Goal: Participate in discussion

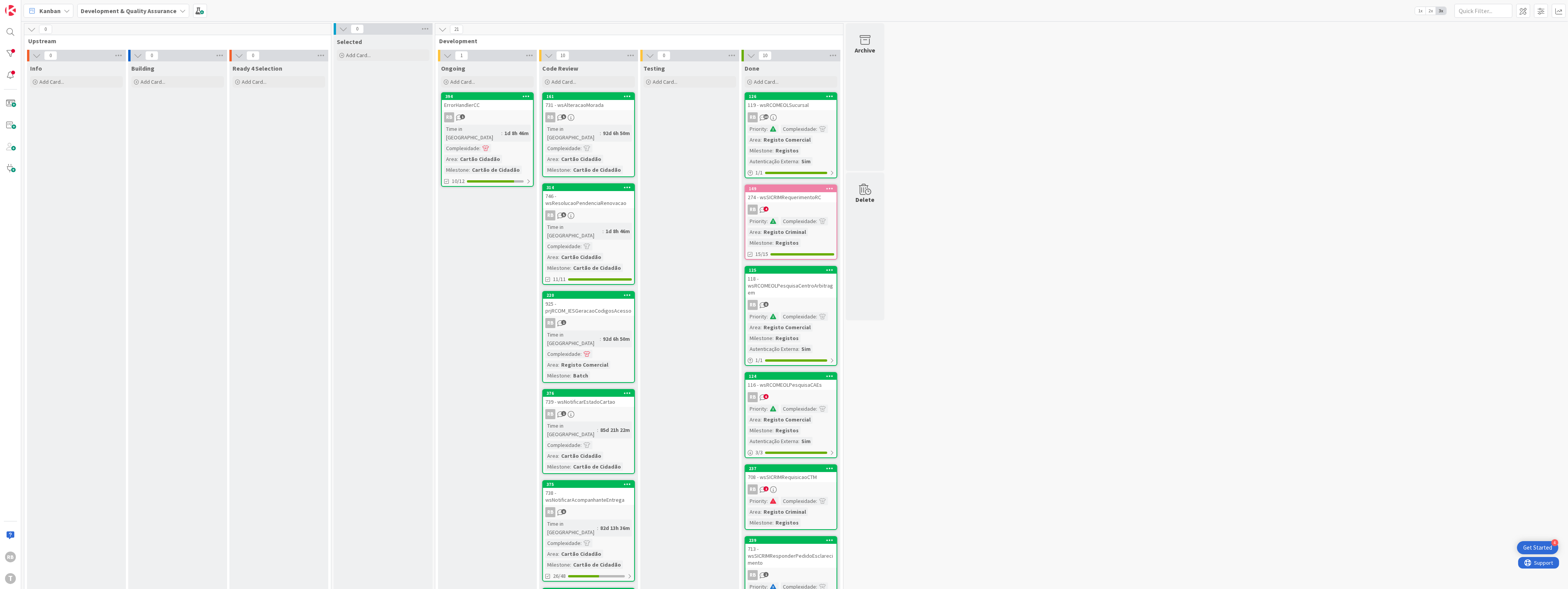
click at [502, 108] on div "ErrorHandlerCC" at bounding box center [488, 105] width 91 height 10
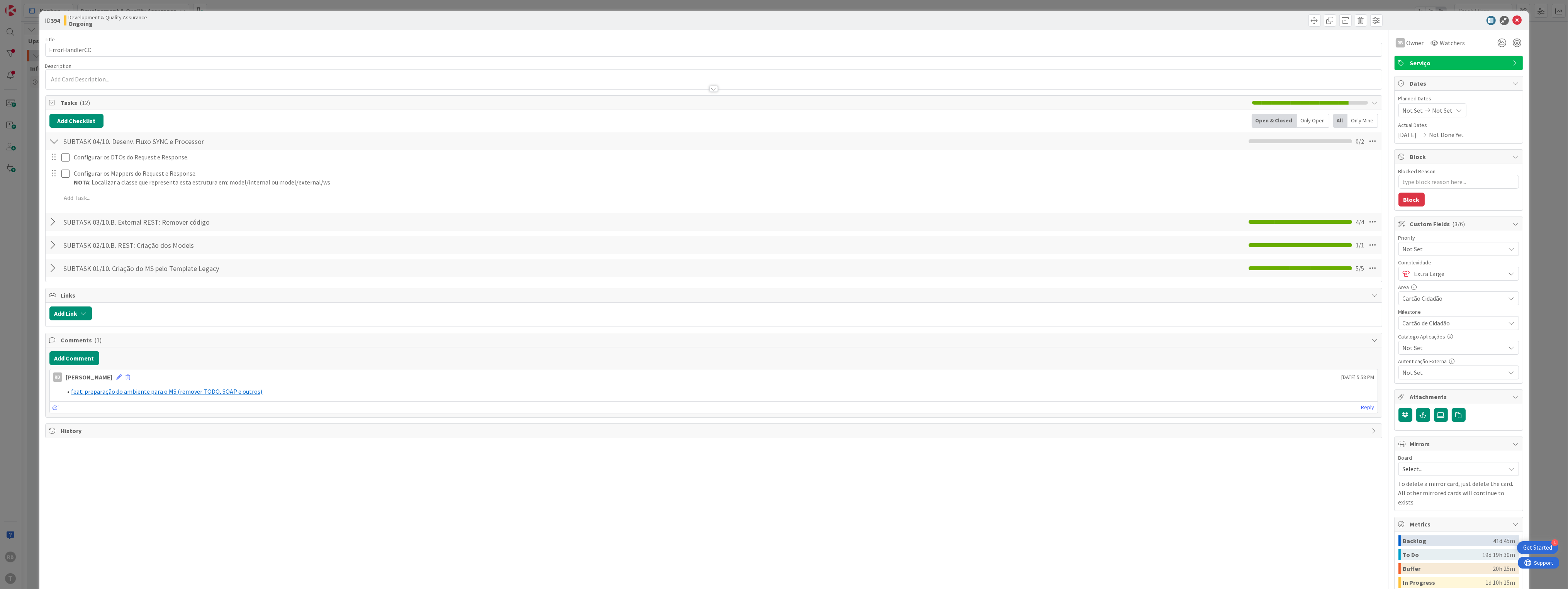
click at [74, 255] on div "SUBTASK 02/10.B. REST: Criação dos Models Checklist Name 41 / 64 SUBTASK 02/10.…" at bounding box center [713, 245] width 1336 height 19
type textarea "x"
click at [67, 361] on button "Add Comment" at bounding box center [74, 358] width 50 height 14
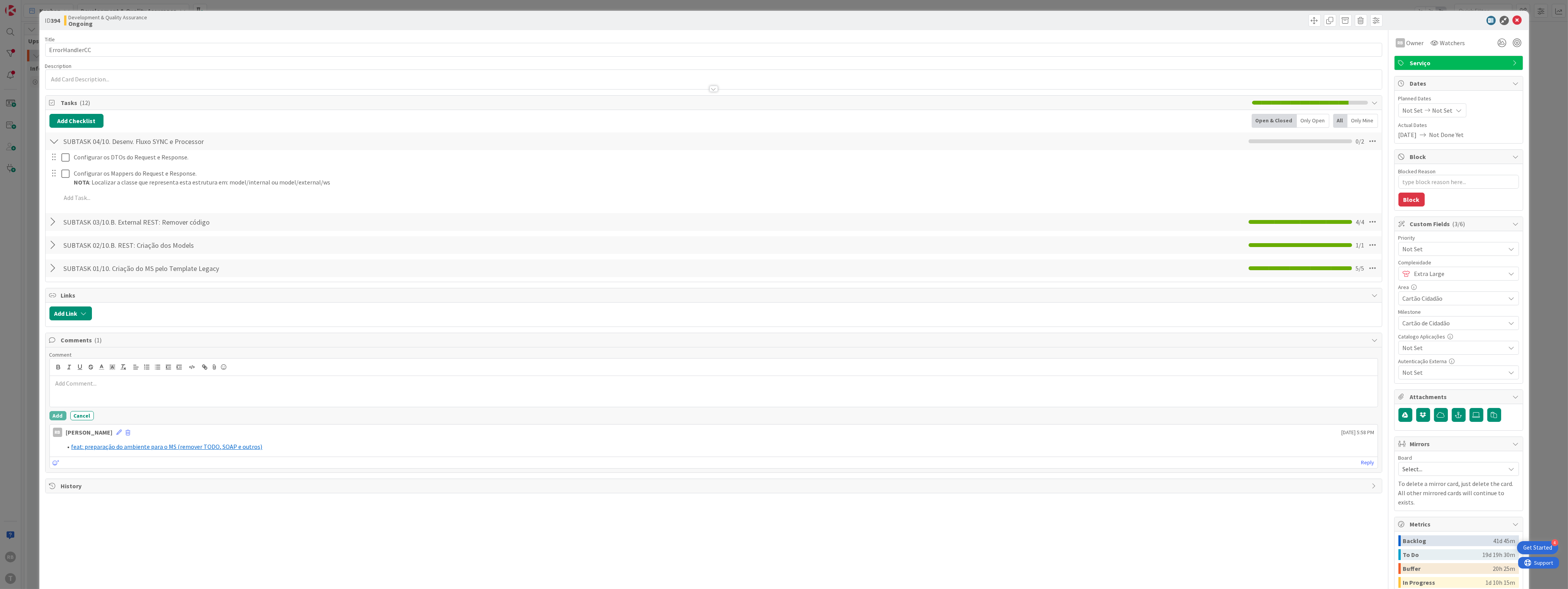
click at [108, 384] on p at bounding box center [713, 383] width 1321 height 9
drag, startPoint x: 335, startPoint y: 391, endPoint x: 66, endPoint y: 394, distance: 269.0
click at [66, 394] on div "feat: add o método/fluxo para inserir dados das falhas na base de dados" at bounding box center [713, 391] width 1328 height 31
click at [100, 366] on polyline at bounding box center [101, 366] width 2 height 3
click at [105, 383] on span at bounding box center [102, 385] width 6 height 6
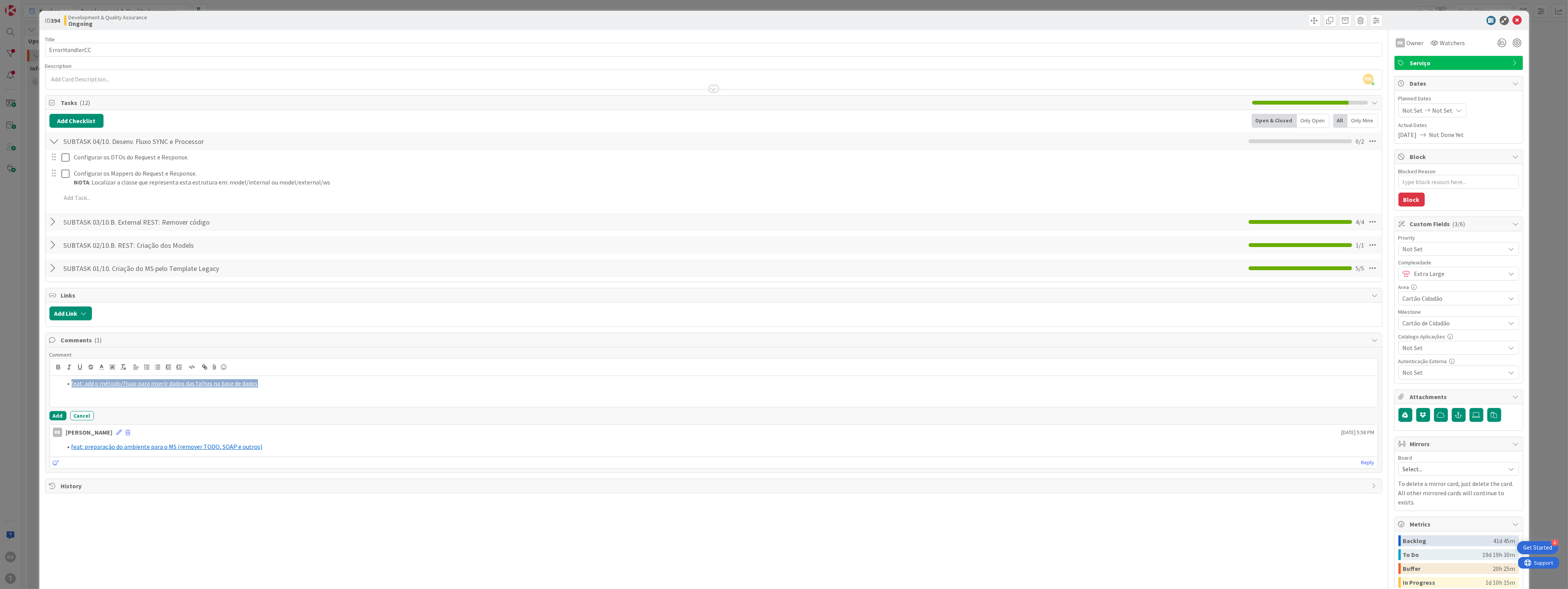
click at [290, 384] on li "feat: add o método/fluxo para inserir dados das falhas na base de dados" at bounding box center [718, 383] width 1312 height 9
click at [275, 385] on li "feat: add o método/fluxo para inserir dados das falhas na base de dados" at bounding box center [718, 383] width 1312 height 9
drag, startPoint x: 262, startPoint y: 384, endPoint x: 47, endPoint y: 386, distance: 215.0
click at [47, 386] on div "Comment feat: add o método/fluxo para inserir dados das falhas na base de dados…" at bounding box center [713, 410] width 1336 height 125
click at [111, 367] on polyline at bounding box center [112, 367] width 2 height 3
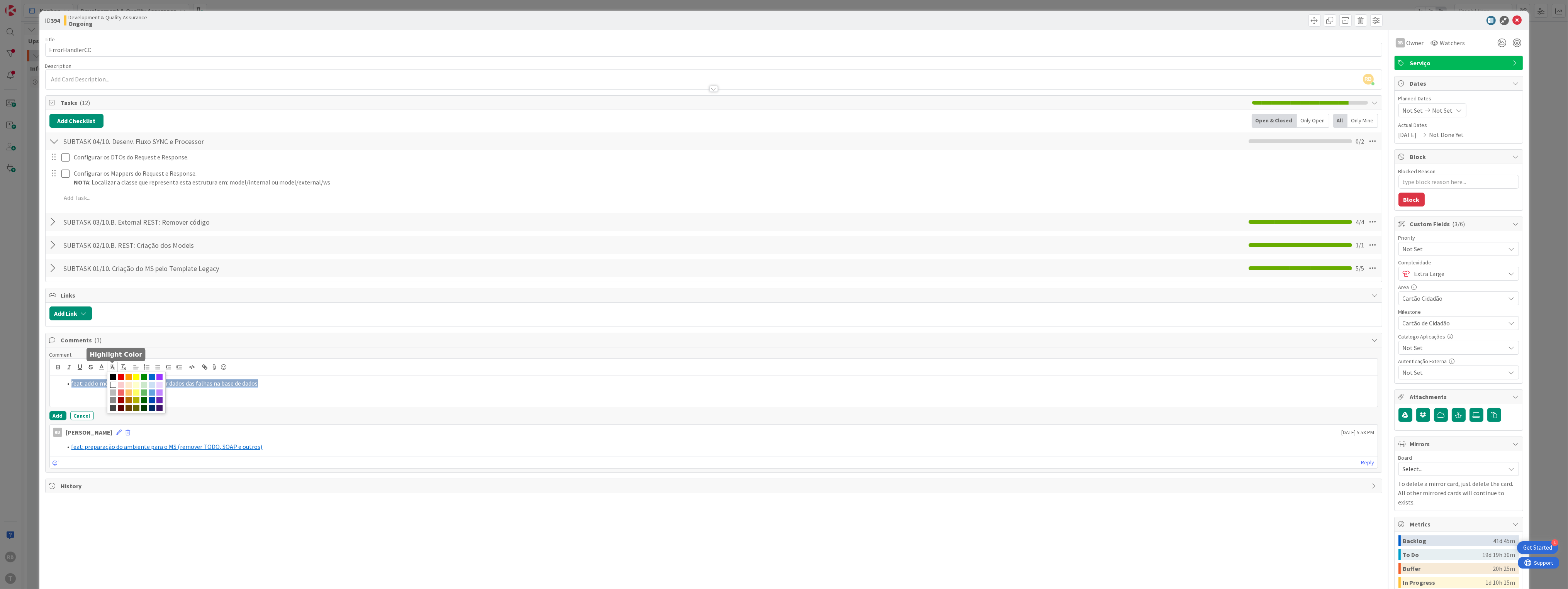
click at [116, 383] on span at bounding box center [113, 385] width 6 height 6
click at [103, 365] on icon at bounding box center [101, 367] width 7 height 7
click at [140, 376] on span at bounding box center [141, 377] width 6 height 6
click at [265, 381] on li "feat: add o método/fluxo para inserir dados das falhas na base de dados" at bounding box center [718, 383] width 1312 height 9
click at [57, 414] on button "Add" at bounding box center [58, 416] width 17 height 9
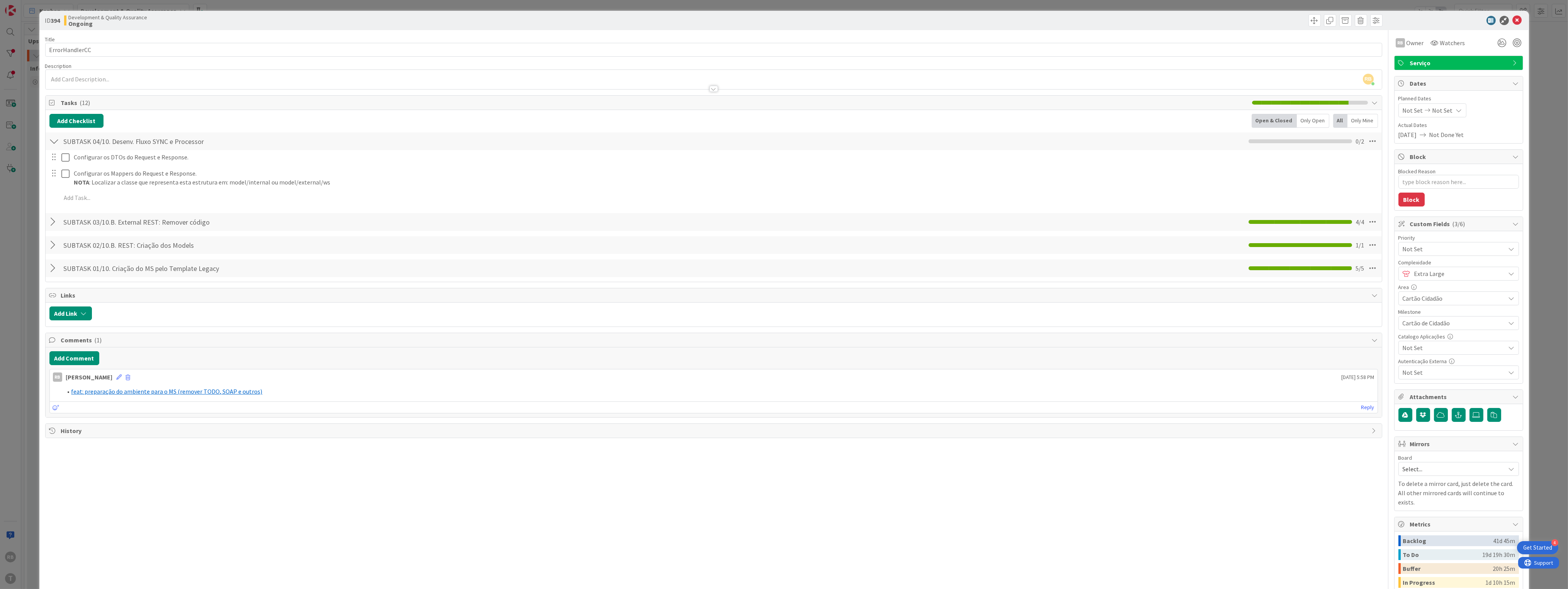
type textarea "x"
click at [1513, 16] on icon at bounding box center [1517, 20] width 9 height 9
